Goal: Information Seeking & Learning: Find contact information

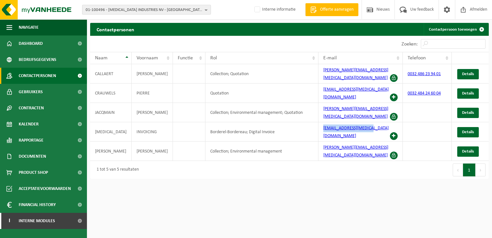
click at [204, 8] on button "01-100496 - PROVIRON INDUSTRIES NV - HEMIKSEM" at bounding box center [146, 10] width 129 height 10
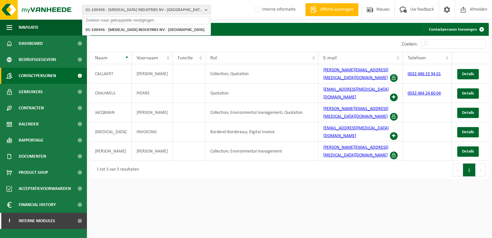
click at [124, 21] on input "text" at bounding box center [147, 20] width 126 height 8
paste input "01-070098"
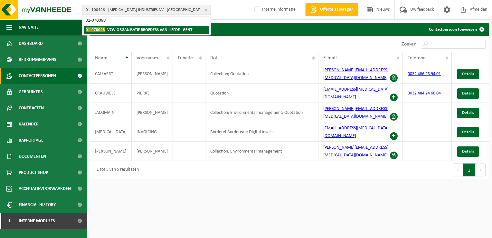
type input "01-070098"
click at [144, 27] on strong "01-070098 - VZW ORGANISATIE BROEDERS VAN LIEFDE - GENT" at bounding box center [139, 29] width 107 height 5
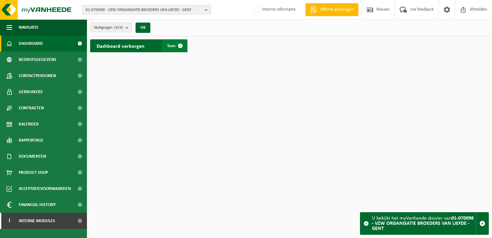
click at [180, 47] on span at bounding box center [180, 45] width 13 height 13
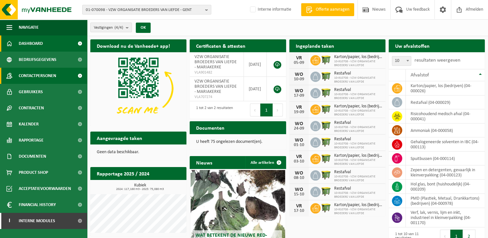
click at [69, 76] on link "Contactpersonen" at bounding box center [43, 76] width 87 height 16
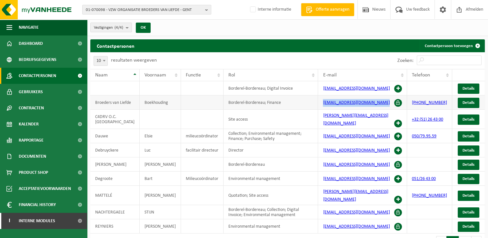
drag, startPoint x: 319, startPoint y: 107, endPoint x: 408, endPoint y: 105, distance: 89.0
click at [407, 105] on td "boekhouding@amandus.broedersvanliefde.be" at bounding box center [362, 102] width 89 height 14
copy link "boekhouding@amandus.broedersvanliefde.be"
click at [207, 11] on b "button" at bounding box center [208, 9] width 6 height 9
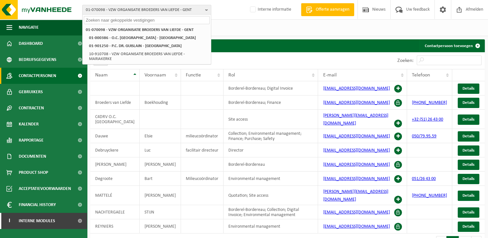
drag, startPoint x: 113, startPoint y: 21, endPoint x: 116, endPoint y: 23, distance: 3.4
click at [114, 21] on input "text" at bounding box center [147, 20] width 126 height 8
click at [131, 21] on input "text" at bounding box center [147, 20] width 126 height 8
paste input "10-663660"
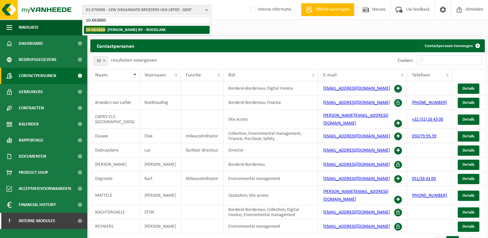
type input "10-663660"
click at [120, 28] on strong "10-663660 - TOM MAUWS BV - ROESELARE" at bounding box center [126, 29] width 80 height 5
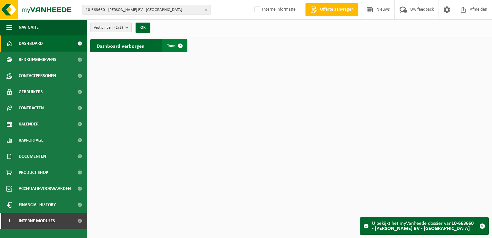
click at [178, 46] on span at bounding box center [180, 45] width 13 height 13
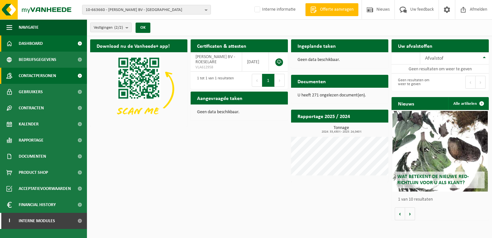
click at [58, 74] on link "Contactpersonen" at bounding box center [43, 76] width 87 height 16
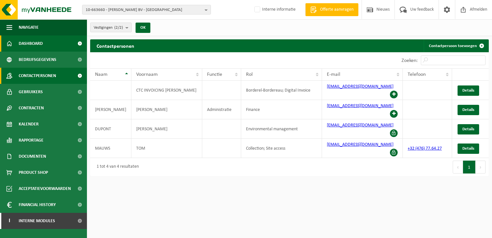
click at [41, 43] on span "Dashboard" at bounding box center [31, 43] width 24 height 16
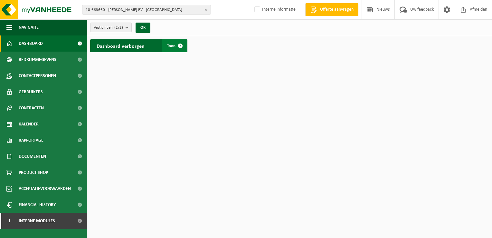
click at [182, 46] on span at bounding box center [180, 45] width 13 height 13
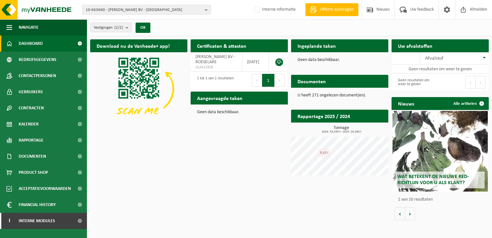
drag, startPoint x: 205, startPoint y: 12, endPoint x: 201, endPoint y: 12, distance: 4.2
click at [205, 12] on b "button" at bounding box center [208, 9] width 6 height 9
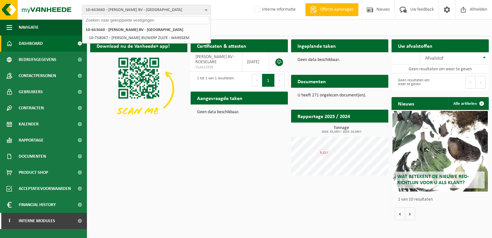
click at [135, 22] on input "text" at bounding box center [147, 20] width 126 height 8
paste input "10-744332"
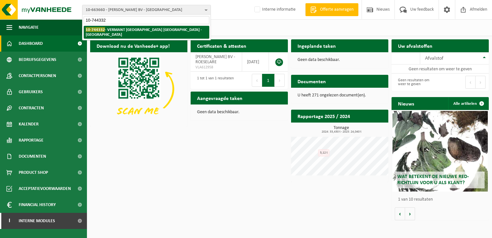
type input "10-744332"
drag, startPoint x: 130, startPoint y: 29, endPoint x: 209, endPoint y: 52, distance: 82.5
click at [130, 29] on strong "10-744332 - VERMANT ANTWERPEN NV - MECHELEN" at bounding box center [144, 32] width 116 height 10
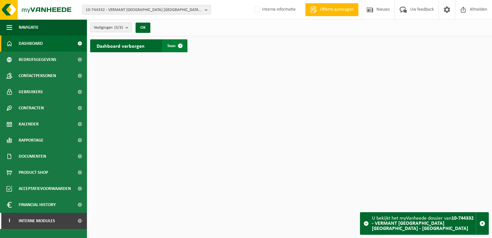
click at [180, 45] on span at bounding box center [180, 45] width 13 height 13
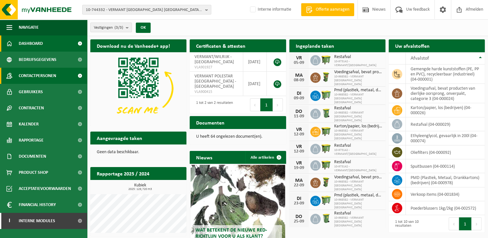
click at [75, 76] on span at bounding box center [80, 76] width 15 height 16
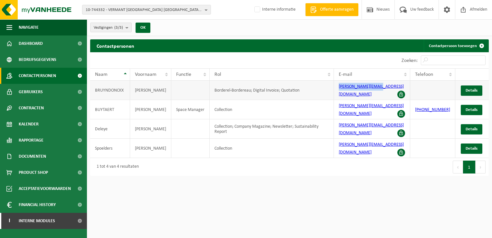
drag, startPoint x: 342, startPoint y: 90, endPoint x: 384, endPoint y: 87, distance: 42.0
click at [384, 87] on td "danielle@vermant.be" at bounding box center [372, 90] width 76 height 19
copy link "danielle@vermant.be"
drag, startPoint x: 205, startPoint y: 8, endPoint x: 200, endPoint y: 10, distance: 4.9
click at [205, 8] on button "10-744332 - VERMANT ANTWERPEN NV - MECHELEN" at bounding box center [146, 10] width 129 height 10
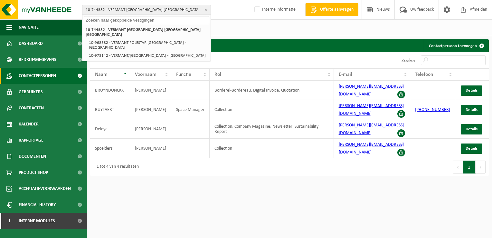
click at [133, 21] on input "text" at bounding box center [147, 20] width 126 height 8
paste input "10-750413"
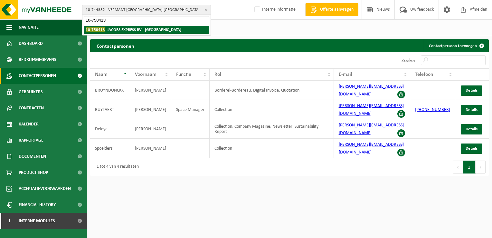
type input "10-750413"
click at [144, 28] on strong "10-750413 - JACOBS EXPRESS BV - GENT" at bounding box center [134, 29] width 96 height 5
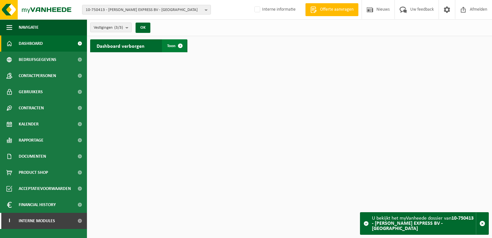
click at [181, 45] on span at bounding box center [180, 45] width 13 height 13
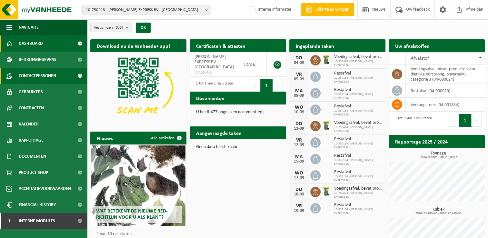
click at [60, 74] on link "Contactpersonen" at bounding box center [43, 76] width 87 height 16
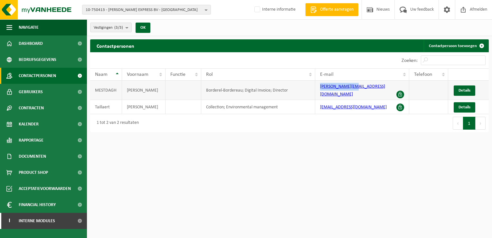
drag, startPoint x: 319, startPoint y: 91, endPoint x: 355, endPoint y: 90, distance: 36.1
click at [355, 90] on td "[PERSON_NAME][EMAIL_ADDRESS][DOMAIN_NAME]" at bounding box center [362, 90] width 94 height 19
copy link "[PERSON_NAME][EMAIL_ADDRESS][DOMAIN_NAME]"
drag, startPoint x: 207, startPoint y: 8, endPoint x: 186, endPoint y: 14, distance: 21.9
click at [207, 8] on b "button" at bounding box center [208, 9] width 6 height 9
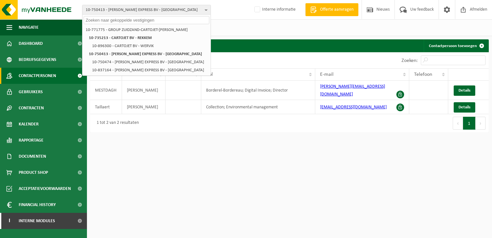
click at [110, 19] on input "text" at bounding box center [147, 20] width 126 height 8
paste input "10-757125"
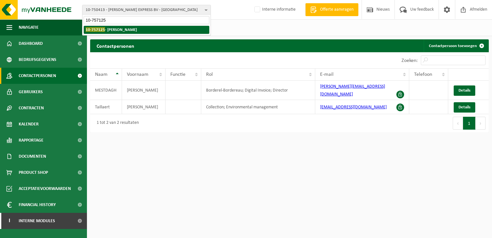
type input "10-757125"
click at [110, 29] on strong "10-757125 - VANDEN DRIESSCHE STEVEN - WINGENE" at bounding box center [111, 29] width 51 height 5
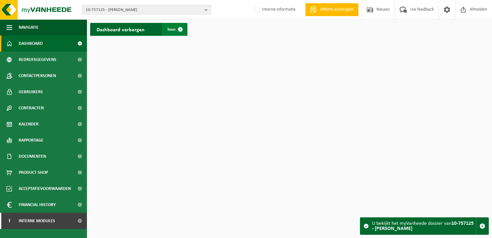
click at [179, 29] on span at bounding box center [180, 29] width 13 height 13
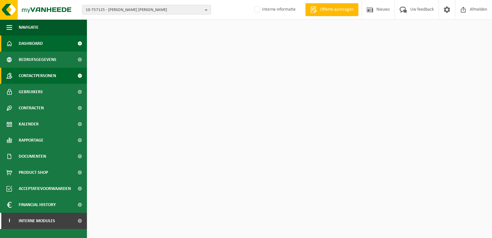
click at [67, 73] on link "Contactpersonen" at bounding box center [43, 76] width 87 height 16
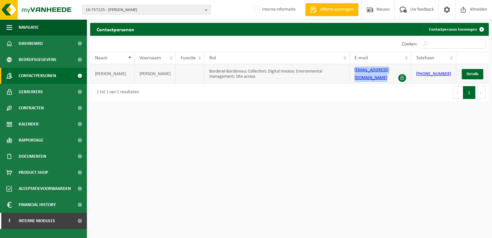
drag, startPoint x: 377, startPoint y: 68, endPoint x: 405, endPoint y: 68, distance: 27.7
click at [405, 68] on td "stevenvdd1@icloud.com" at bounding box center [381, 73] width 62 height 19
click at [206, 10] on b "button" at bounding box center [208, 9] width 6 height 9
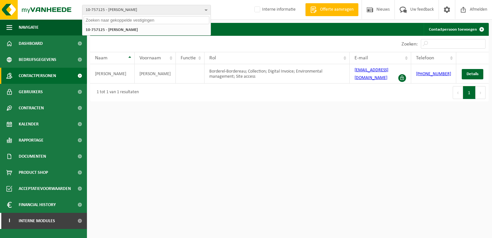
click at [120, 18] on input "text" at bounding box center [147, 20] width 126 height 8
paste input "10-976173"
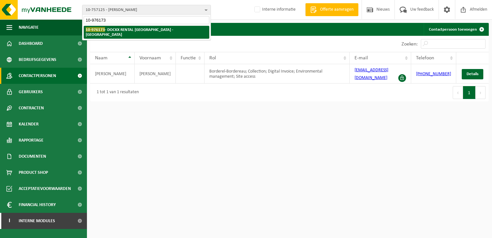
type input "10-976173"
click at [117, 29] on strong "10-976173 - DOCKX RENTAL NV - WILRIJK" at bounding box center [130, 32] width 88 height 10
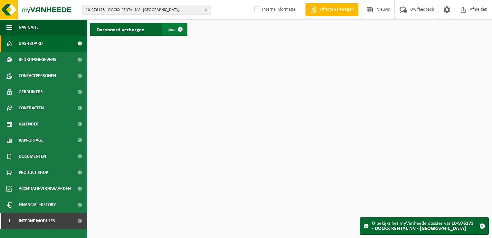
click at [183, 31] on span at bounding box center [180, 29] width 13 height 13
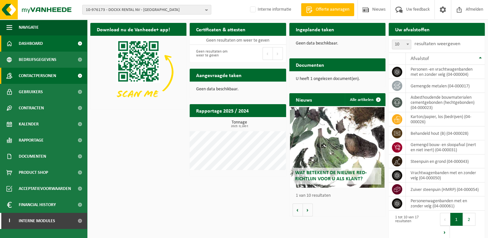
click at [47, 74] on span "Contactpersonen" at bounding box center [37, 76] width 37 height 16
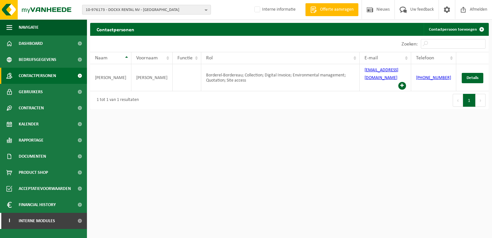
click at [209, 13] on b "button" at bounding box center [208, 9] width 6 height 9
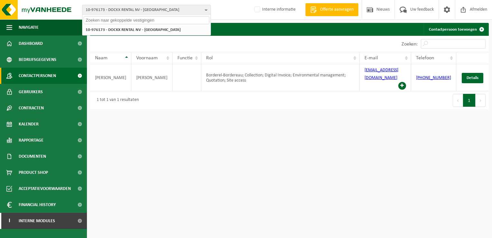
click at [153, 21] on input "text" at bounding box center [147, 20] width 126 height 8
paste input "10-763132"
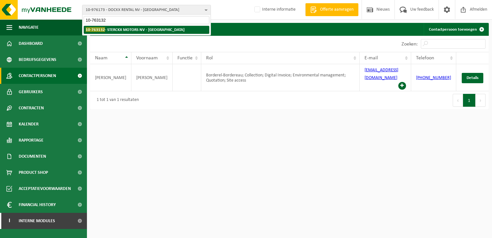
type input "10-763132"
click at [130, 29] on strong "10-763132 - STERCKX MOTORS NV - HALLE" at bounding box center [135, 29] width 99 height 5
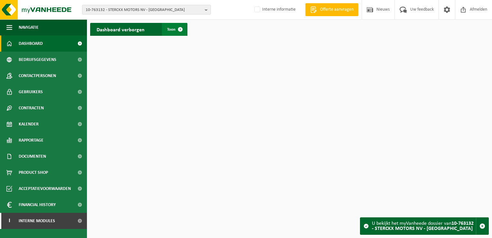
click at [184, 29] on span at bounding box center [180, 29] width 13 height 13
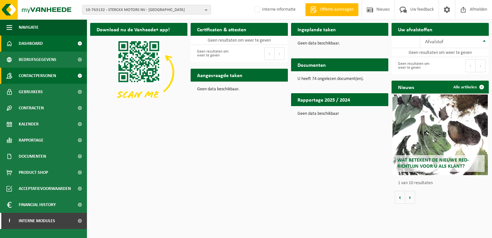
click at [50, 75] on span "Contactpersonen" at bounding box center [37, 76] width 37 height 16
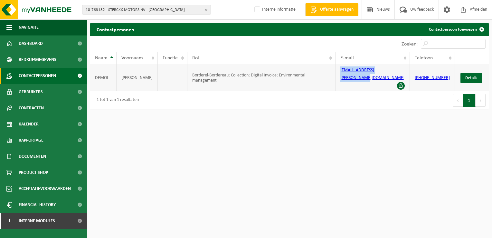
drag, startPoint x: 339, startPoint y: 74, endPoint x: 397, endPoint y: 73, distance: 57.7
click at [397, 73] on td "[EMAIL_ADDRESS][PERSON_NAME][DOMAIN_NAME]" at bounding box center [373, 77] width 74 height 27
copy link "[EMAIL_ADDRESS][PERSON_NAME][DOMAIN_NAME]"
drag, startPoint x: 206, startPoint y: 12, endPoint x: 197, endPoint y: 12, distance: 8.7
click at [206, 12] on b "button" at bounding box center [208, 9] width 6 height 9
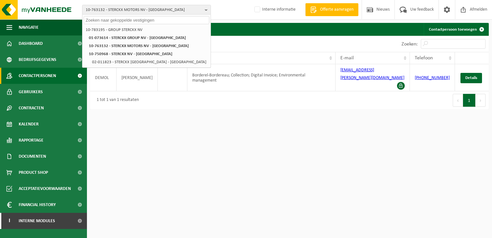
click at [119, 22] on input "text" at bounding box center [147, 20] width 126 height 8
paste input "10-773731"
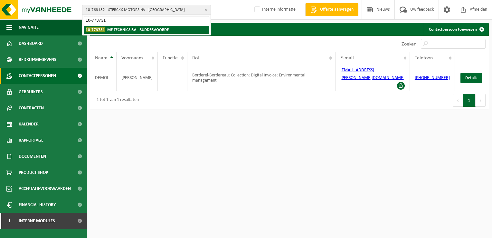
type input "10-773731"
click at [131, 27] on strong "10-773731 - ME TECHNICS BV - RUDDERVOORDE" at bounding box center [127, 29] width 83 height 5
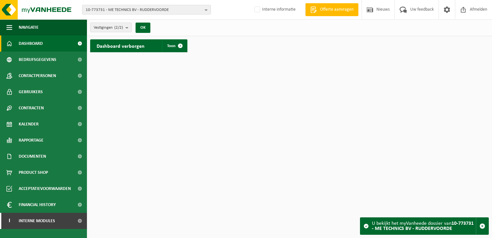
click at [140, 45] on h2 "Dashboard verborgen" at bounding box center [120, 45] width 61 height 13
click at [175, 46] on span at bounding box center [180, 45] width 13 height 13
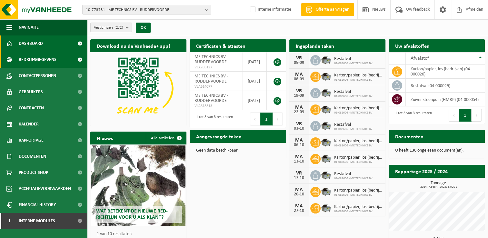
click at [54, 62] on span "Bedrijfsgegevens" at bounding box center [38, 60] width 38 height 16
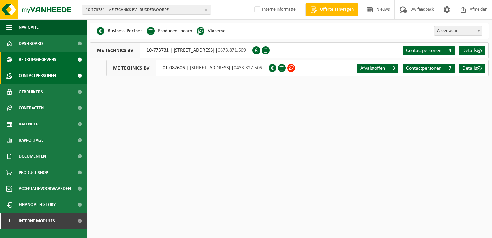
click at [48, 73] on span "Contactpersonen" at bounding box center [37, 76] width 37 height 16
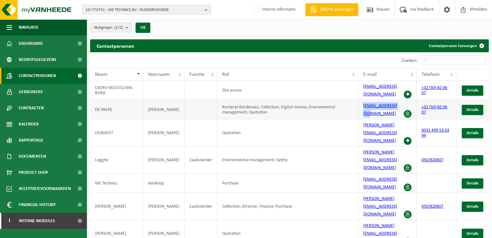
drag, startPoint x: 360, startPoint y: 107, endPoint x: 400, endPoint y: 108, distance: 40.0
click at [400, 108] on td "[EMAIL_ADDRESS][DOMAIN_NAME]" at bounding box center [388, 109] width 58 height 19
copy link "[EMAIL_ADDRESS][DOMAIN_NAME]"
drag, startPoint x: 360, startPoint y: 175, endPoint x: 403, endPoint y: 175, distance: 43.2
click at [403, 193] on td "johan@metechnics.be" at bounding box center [388, 206] width 58 height 27
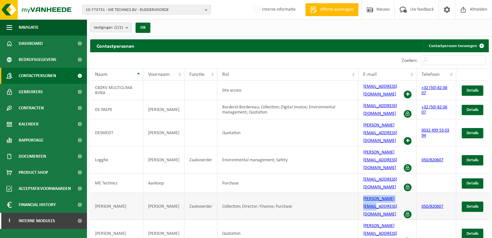
copy link "johan@metechnics.be"
